Goal: Check status

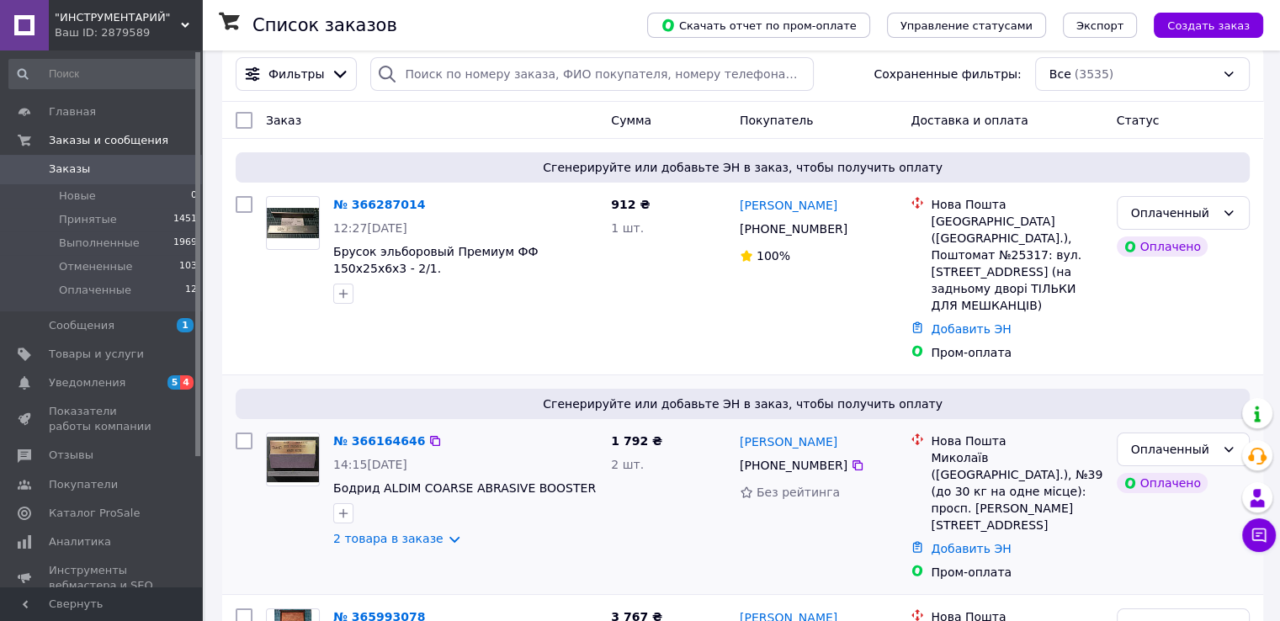
scroll to position [84, 0]
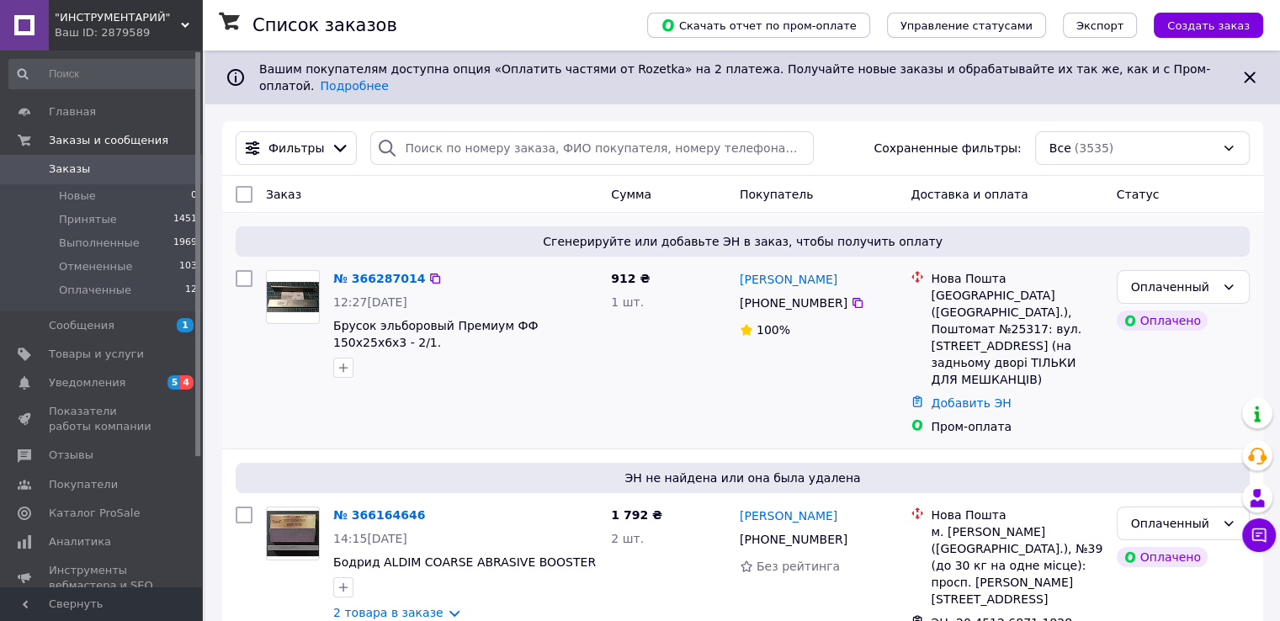
scroll to position [84, 0]
